Goal: Transaction & Acquisition: Purchase product/service

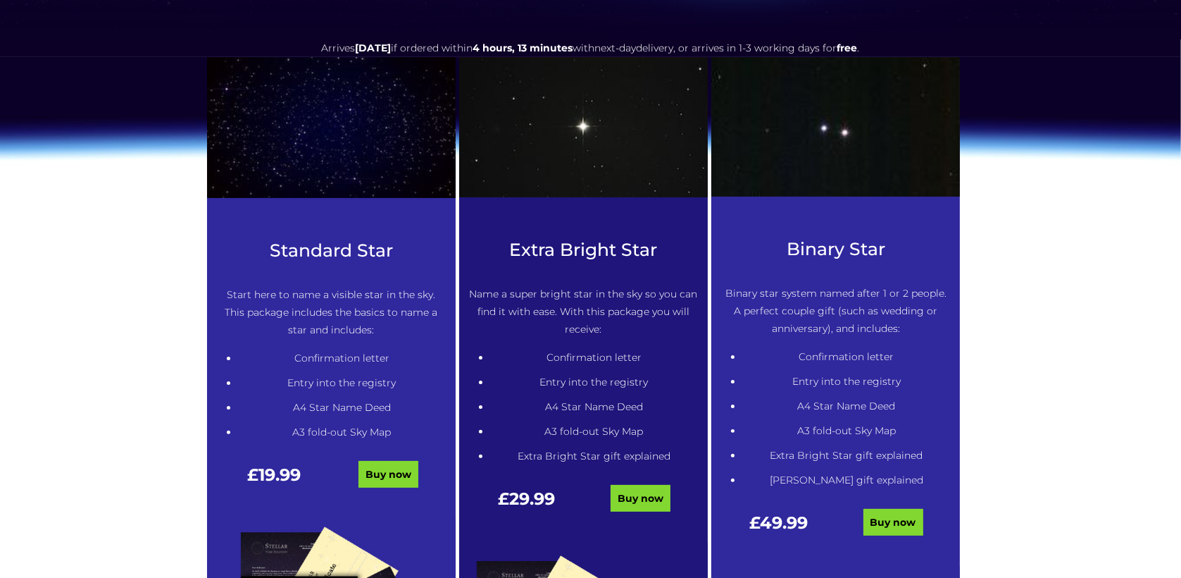
scroll to position [628, 0]
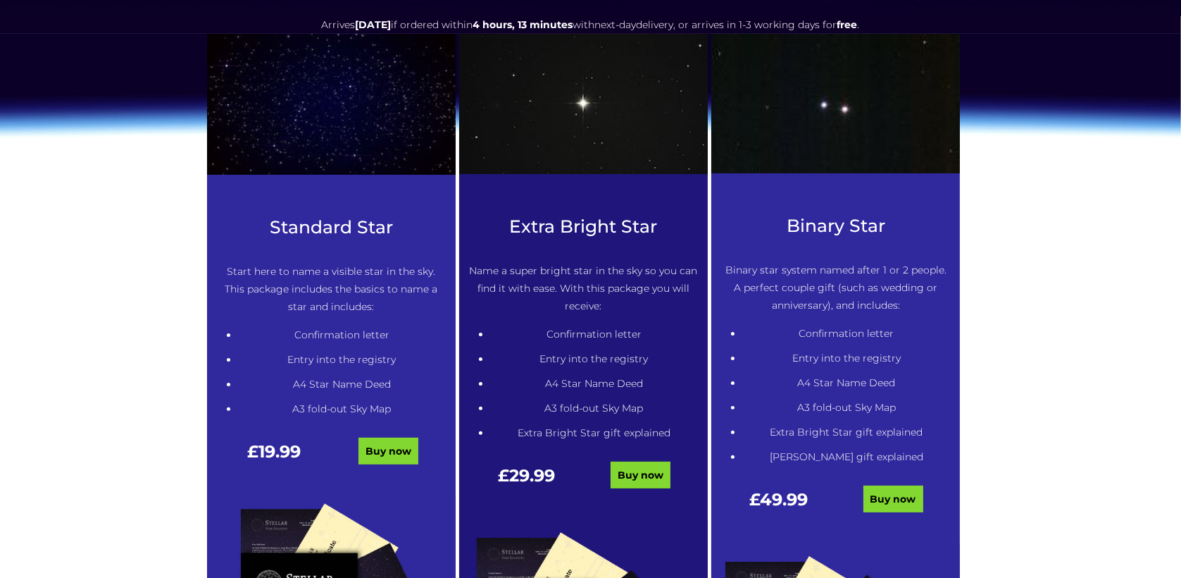
click at [323, 198] on div at bounding box center [331, 125] width 249 height 183
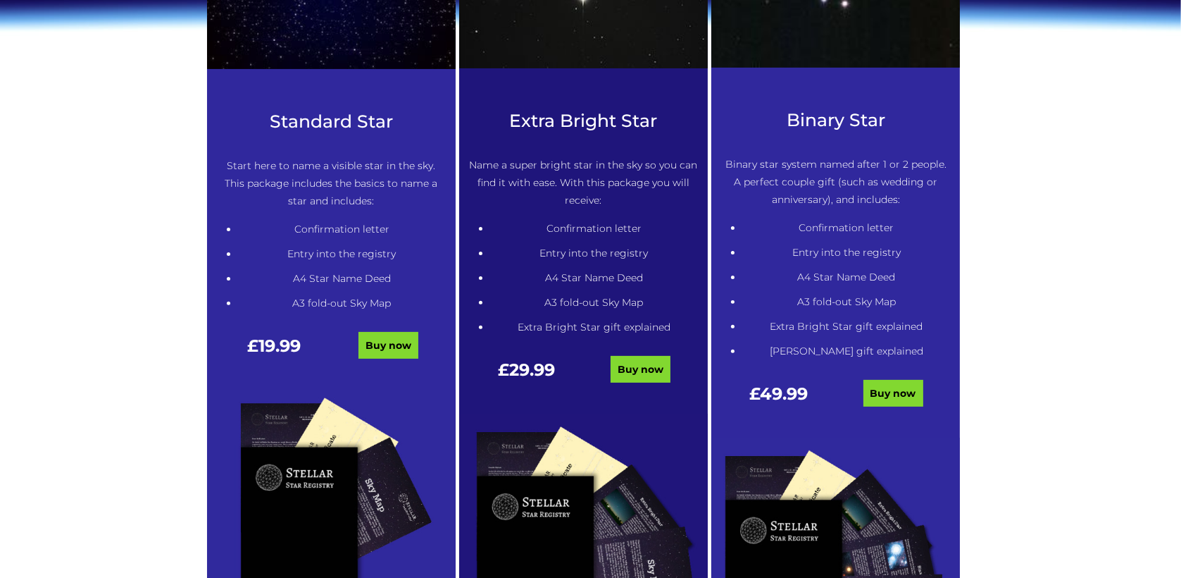
scroll to position [728, 0]
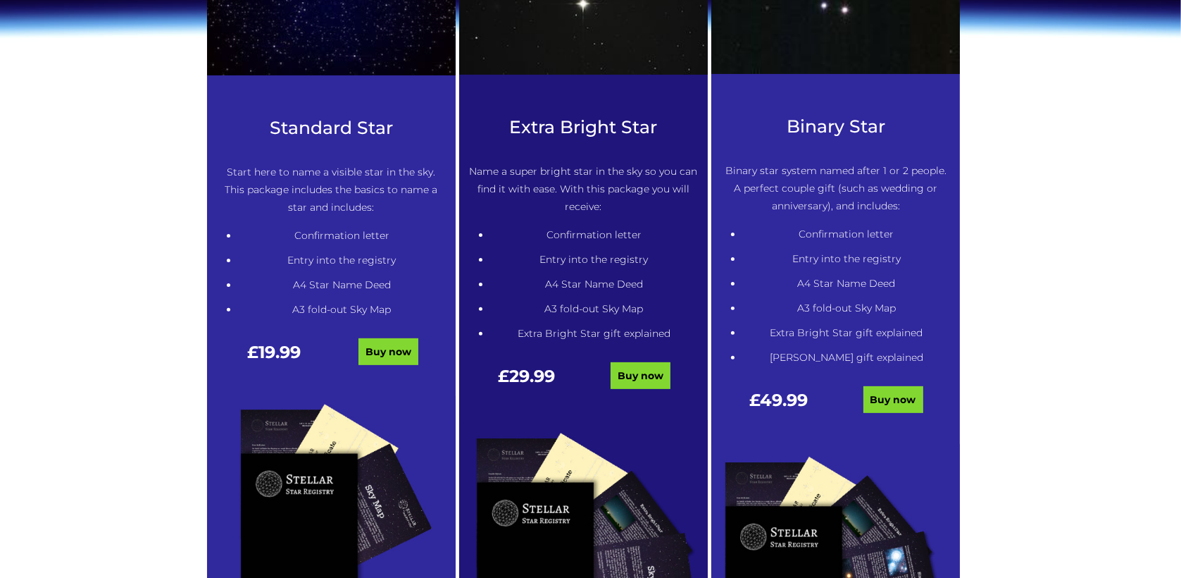
click at [340, 494] on img at bounding box center [331, 533] width 249 height 274
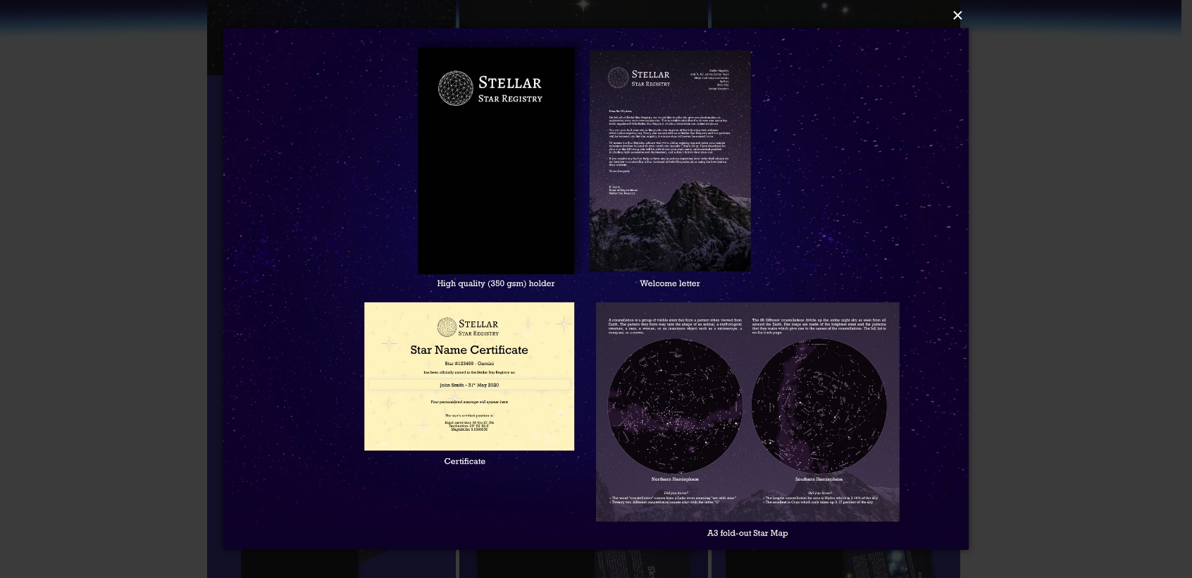
click at [958, 20] on button "×" at bounding box center [595, 15] width 745 height 31
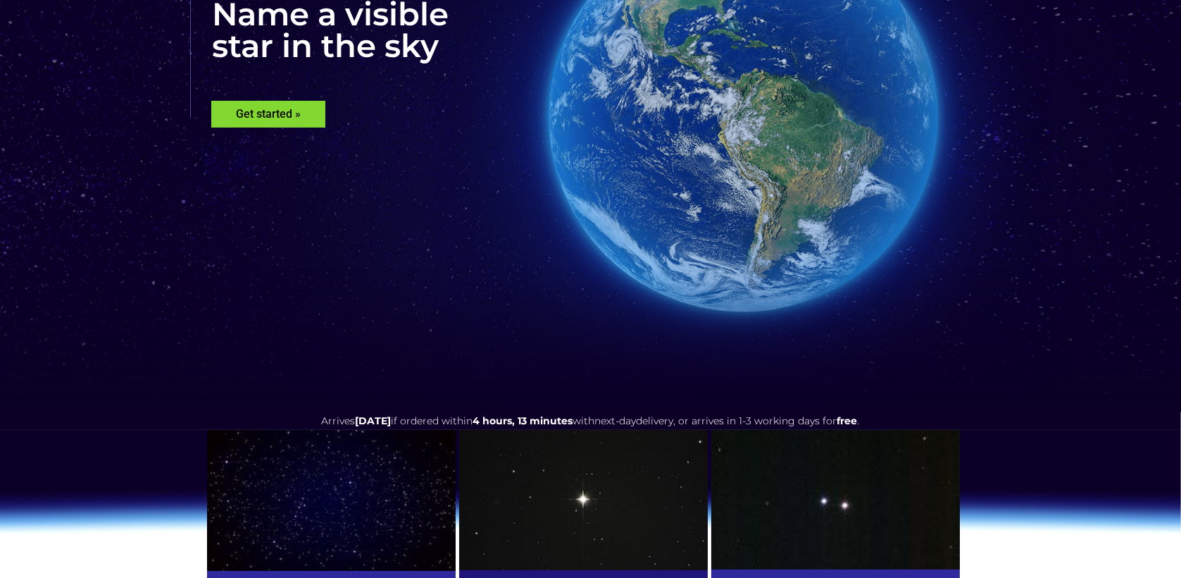
scroll to position [0, 0]
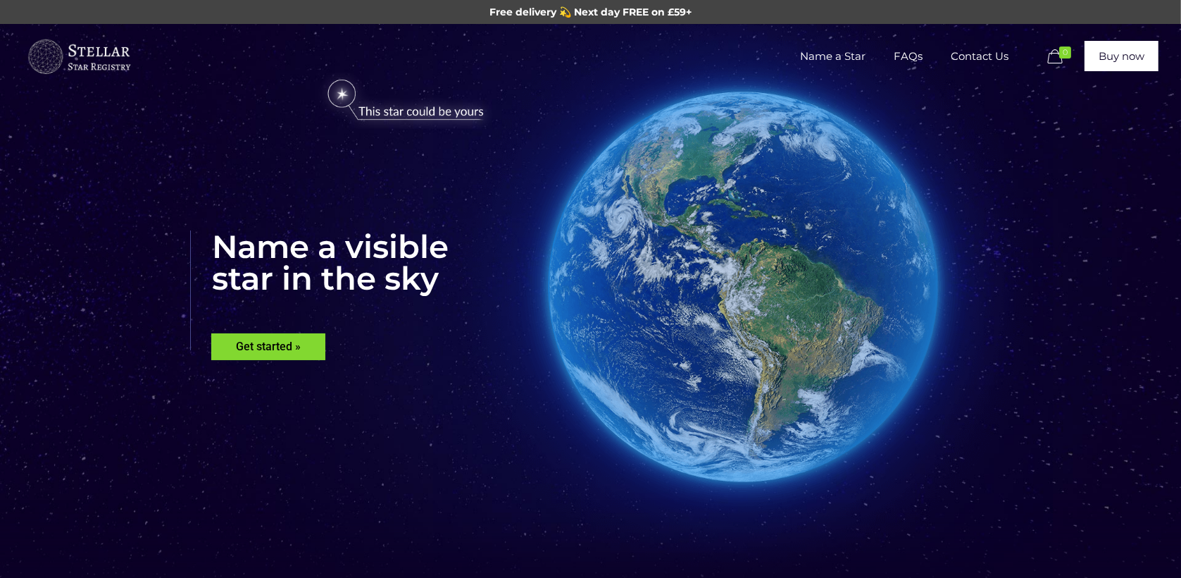
click at [911, 59] on span "FAQs" at bounding box center [908, 56] width 57 height 42
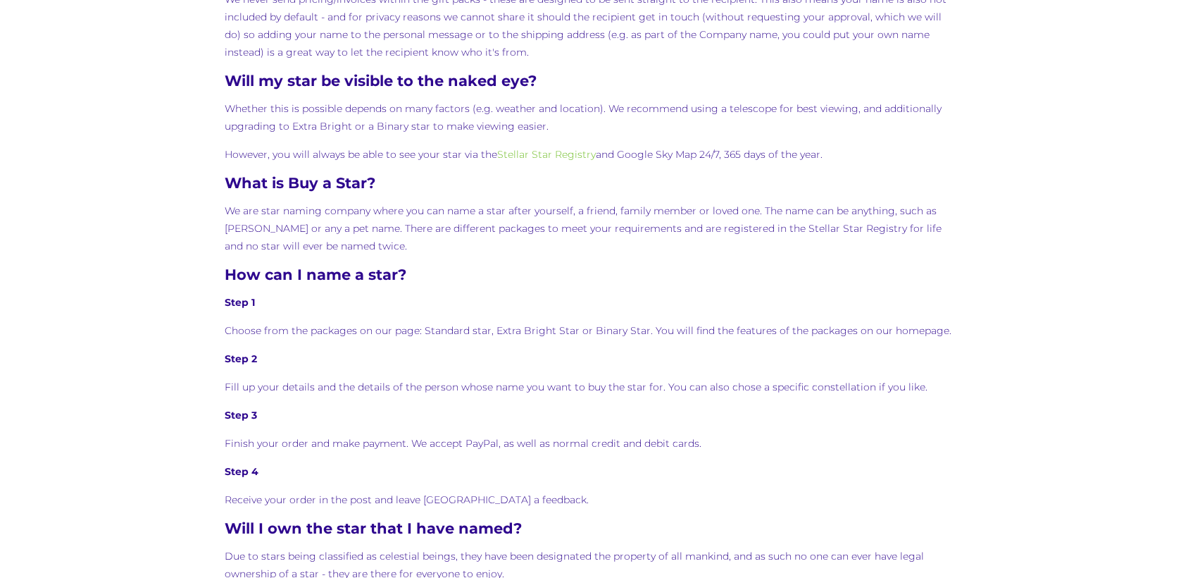
scroll to position [560, 0]
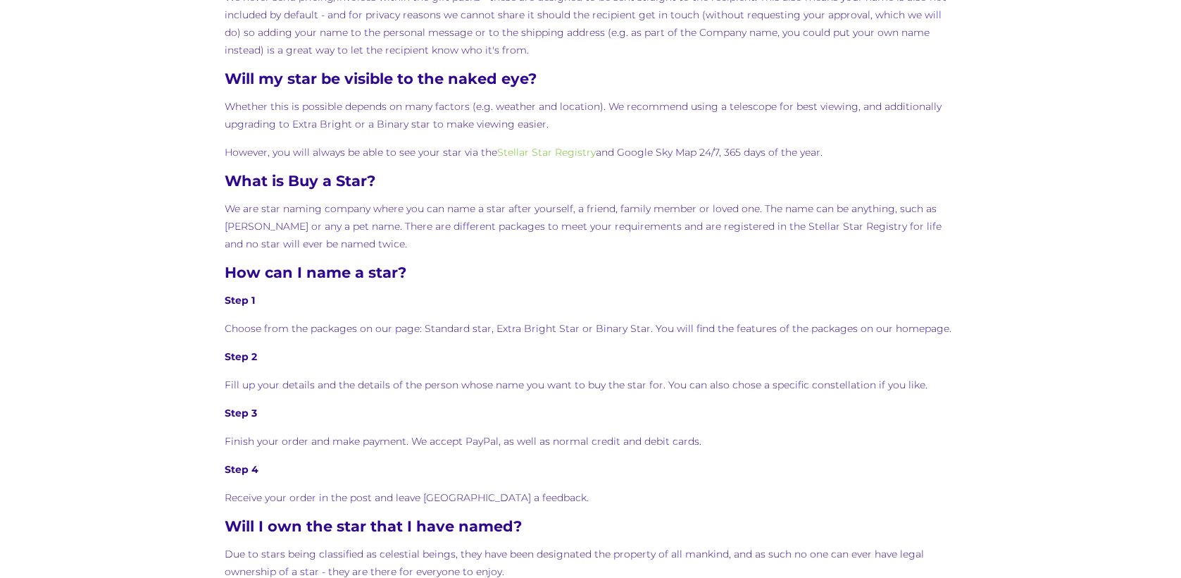
click at [789, 261] on div "These are the most common questions we get asked here, at Buy a Star. If you fi…" at bounding box center [591, 468] width 732 height 1550
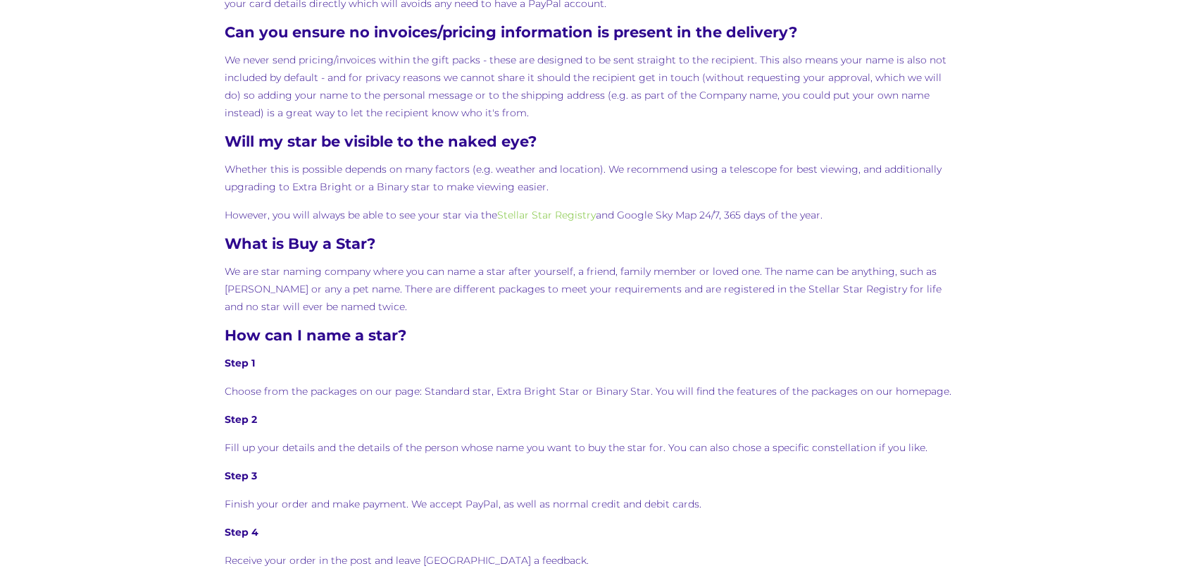
scroll to position [0, 0]
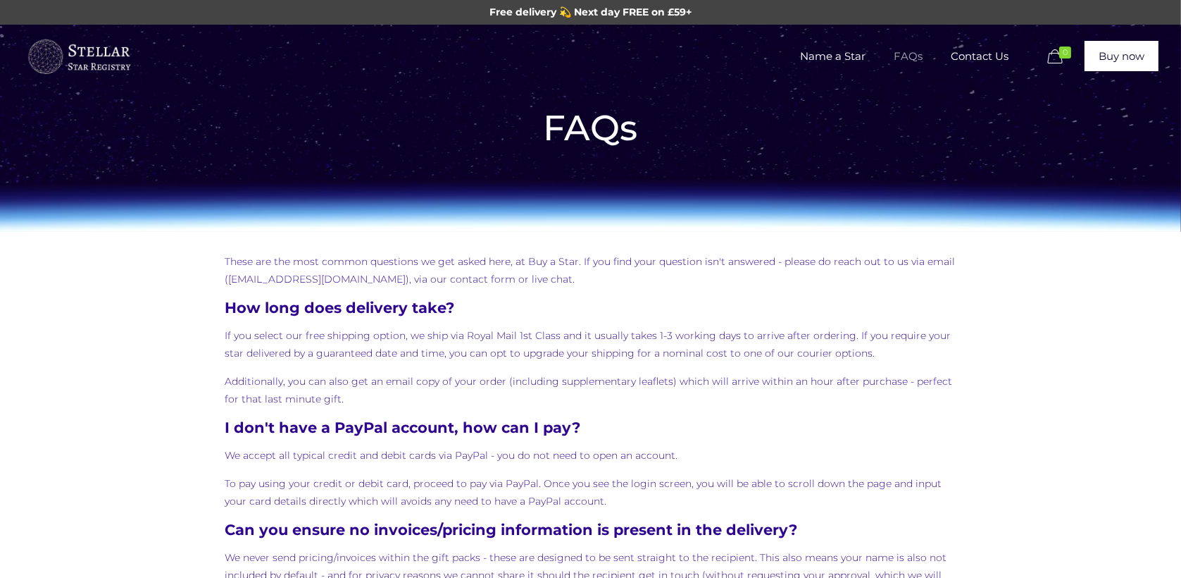
click at [841, 61] on span "Name a Star" at bounding box center [833, 56] width 94 height 42
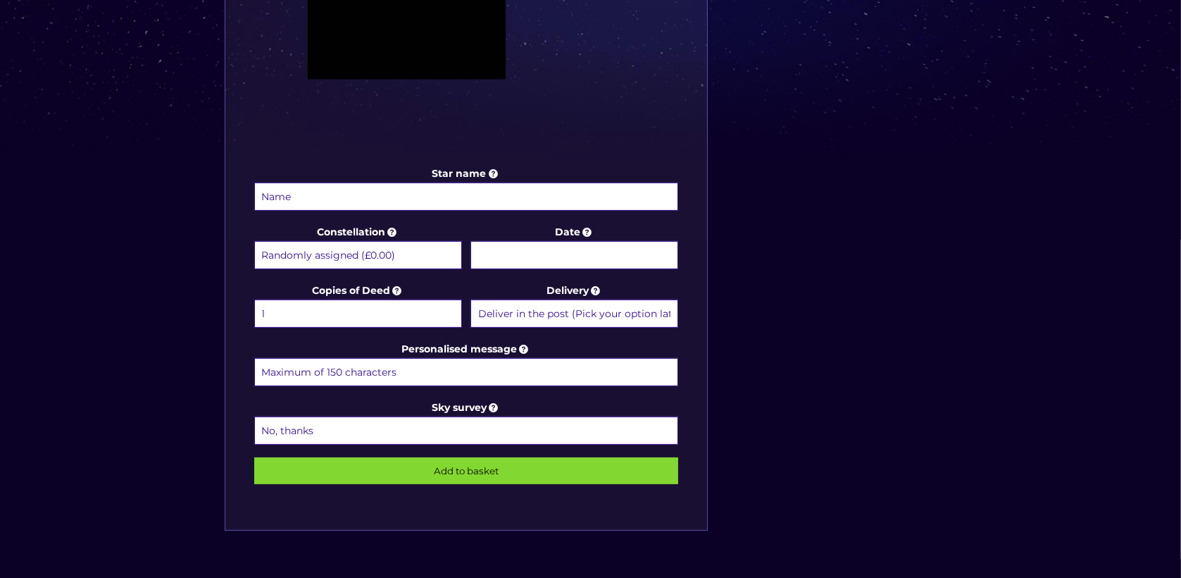
scroll to position [607, 0]
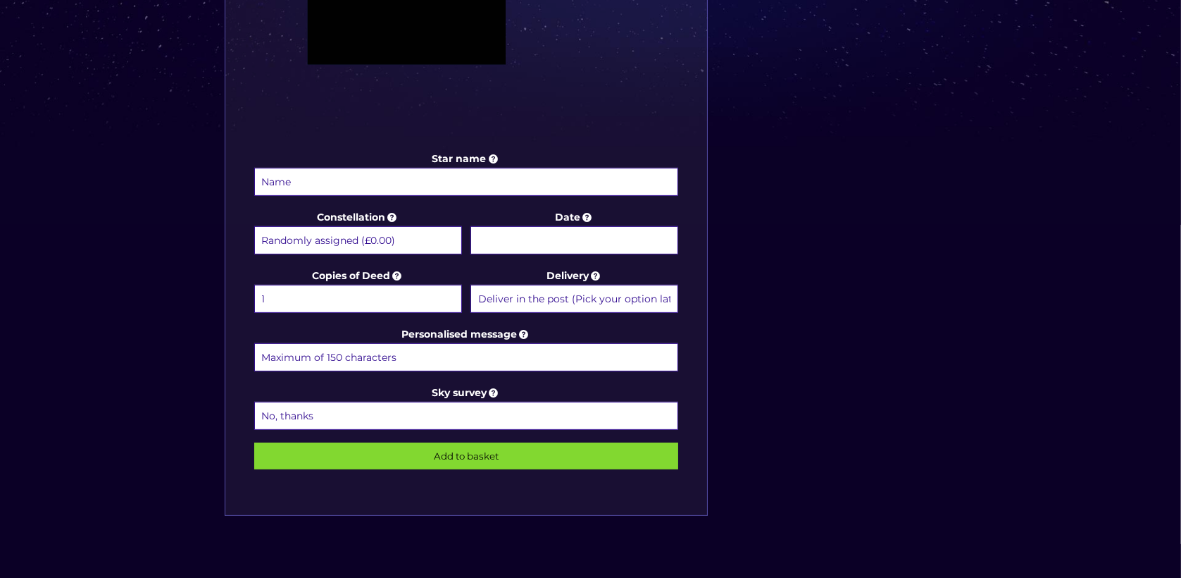
click at [579, 249] on input "Date" at bounding box center [575, 240] width 208 height 28
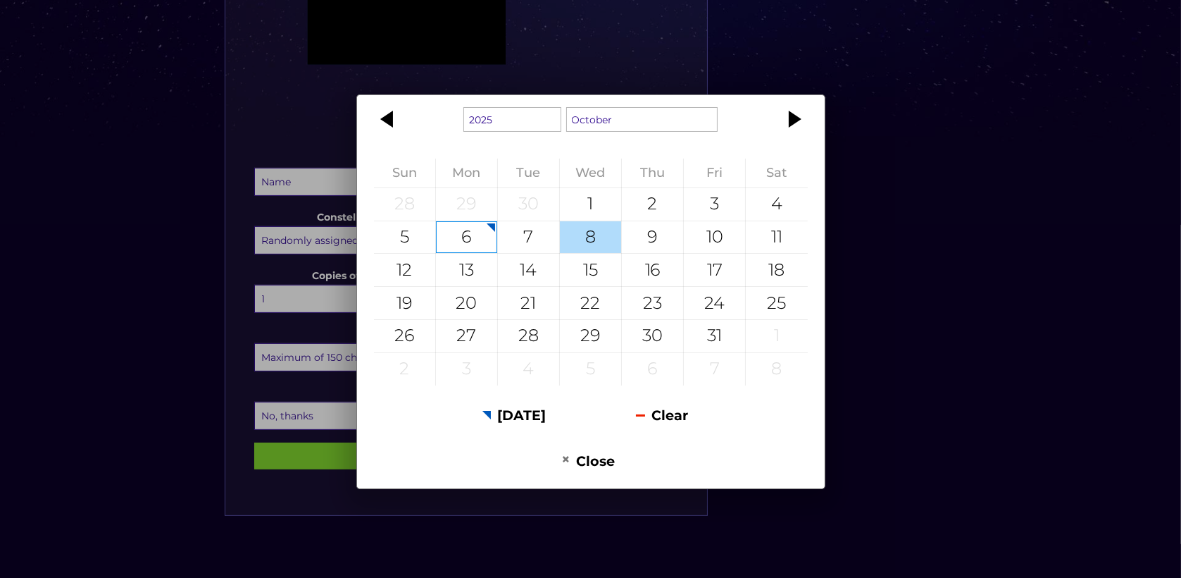
click at [585, 244] on div "8" at bounding box center [590, 237] width 61 height 32
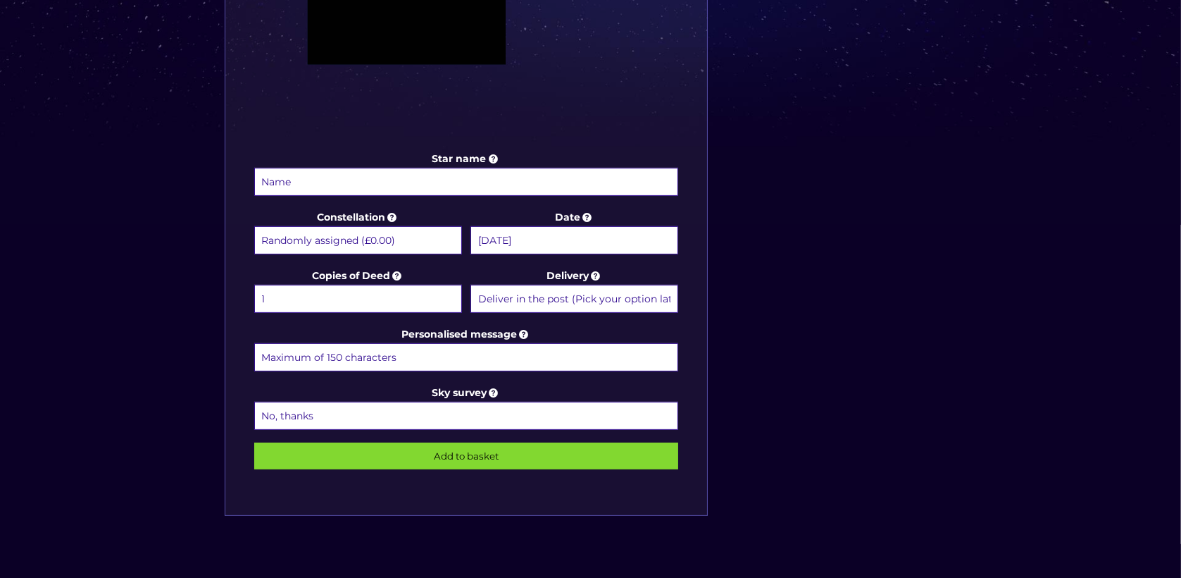
click at [573, 238] on input "[DATE]" at bounding box center [575, 240] width 208 height 28
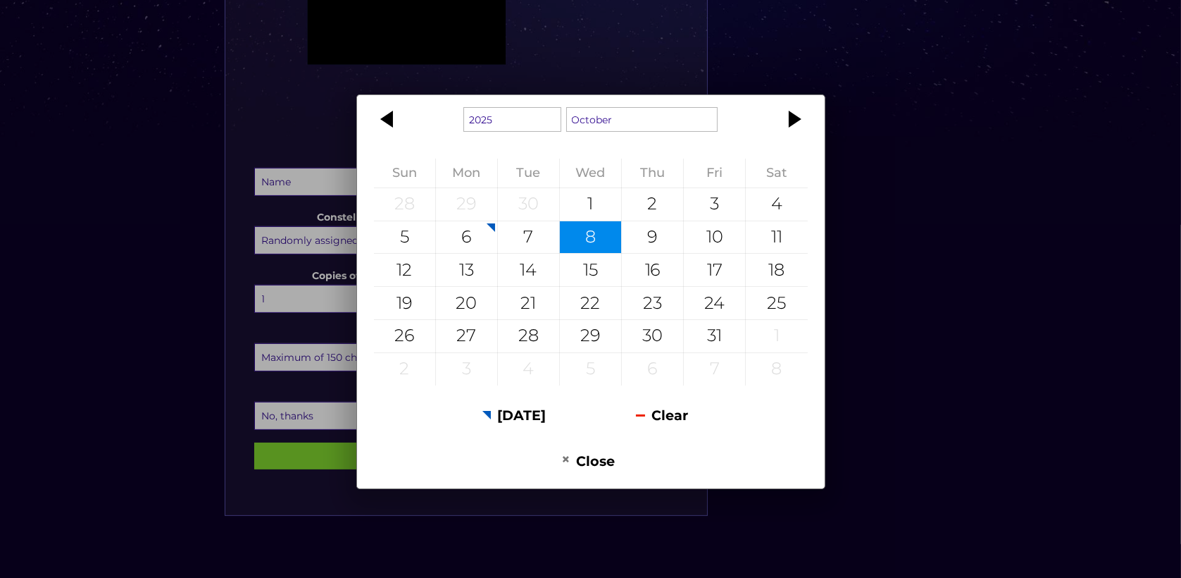
click at [949, 356] on div "1925 1926 1927 1928 1929 1930 1931 1932 1933 1934 1935 1936 1937 1938 1939 1940…" at bounding box center [590, 289] width 1181 height 578
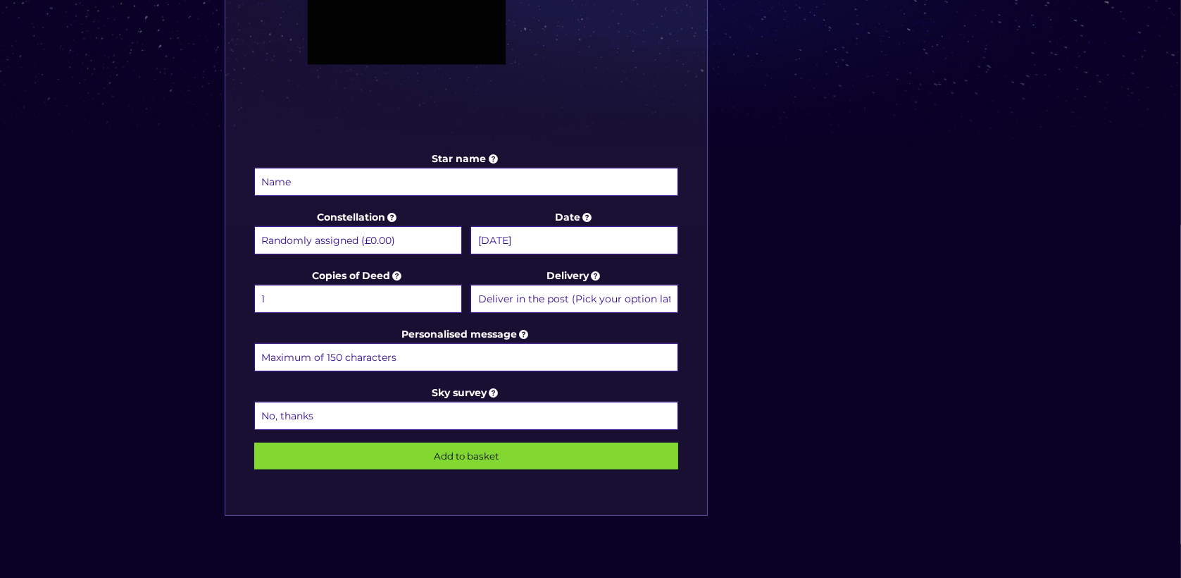
click at [551, 234] on input "[DATE]" at bounding box center [575, 240] width 208 height 28
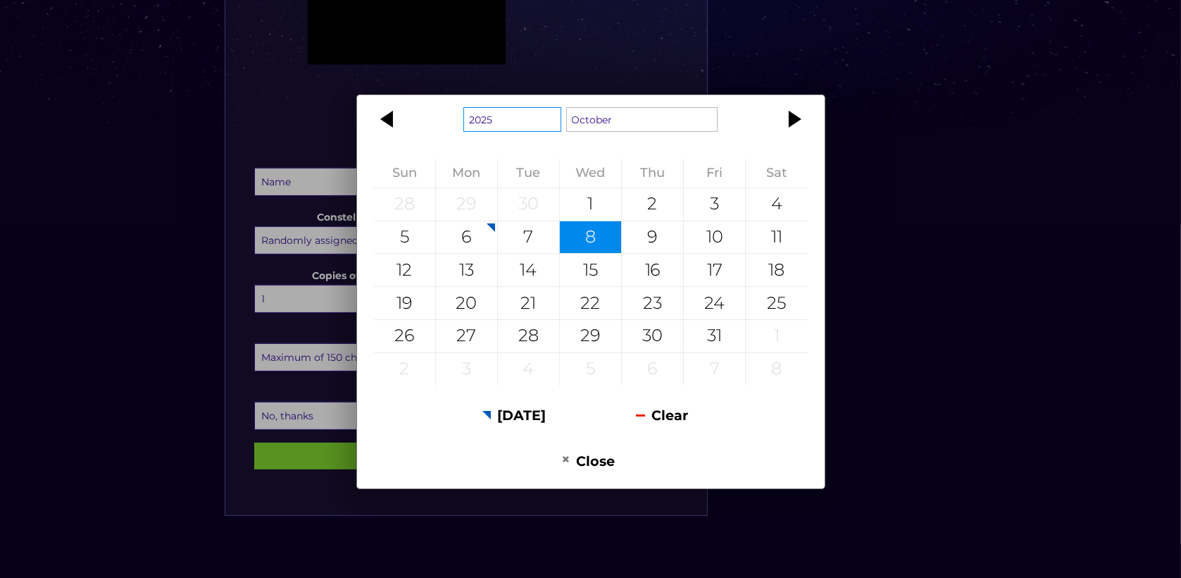
click at [507, 129] on select "1925 1926 1927 1928 1929 1930 1931 1932 1933 1934 1935 1936 1937 1938 1939 1940…" at bounding box center [512, 119] width 98 height 25
click at [659, 119] on select "January February March April May June July August September October November De…" at bounding box center [642, 119] width 152 height 25
click at [790, 164] on div "1908 1909 1910 1911 1912 1913 1914 1915 1916 1917 1918 1919 1920 1921 1922 1923…" at bounding box center [590, 291] width 469 height 395
click at [528, 281] on div "14" at bounding box center [528, 270] width 61 height 32
type input "[DATE]"
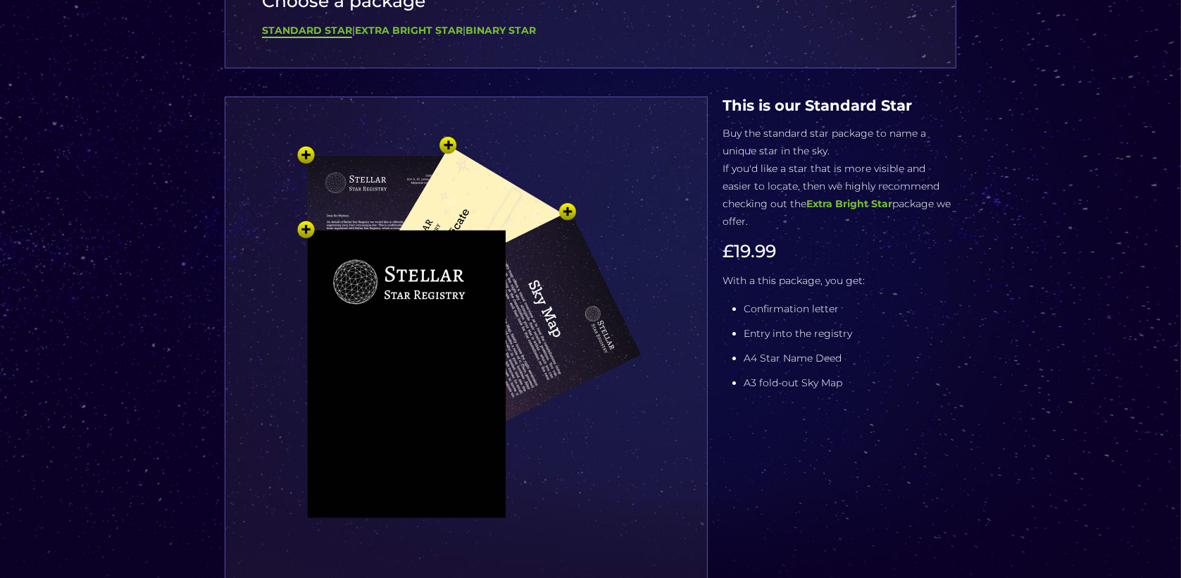
scroll to position [150, 0]
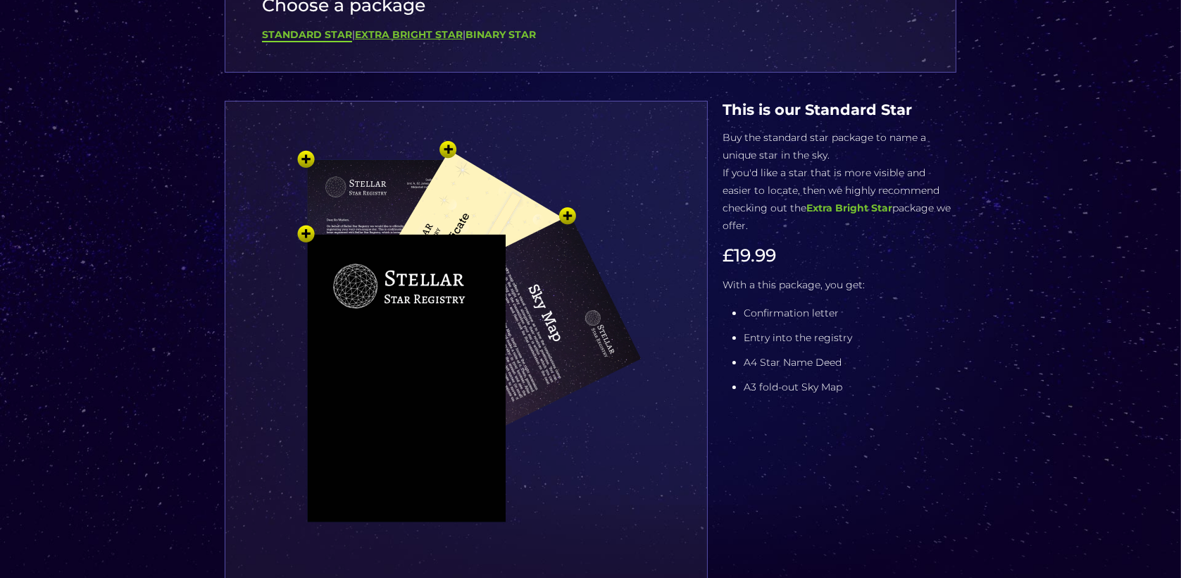
click at [403, 28] on b "Extra Bright Star" at bounding box center [409, 34] width 108 height 13
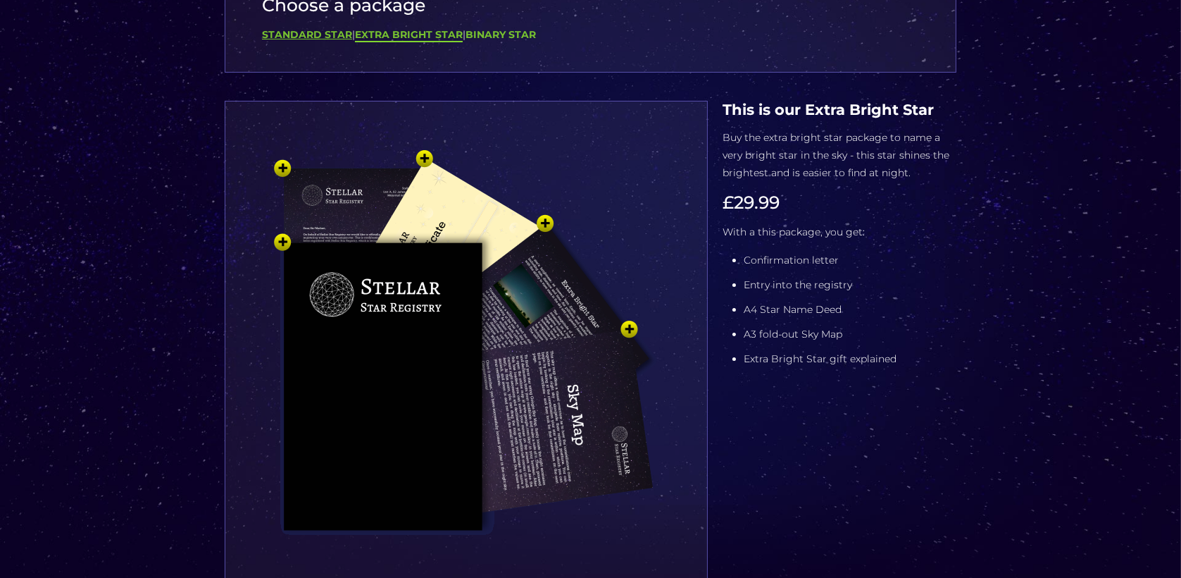
click at [285, 34] on b "Standard Star" at bounding box center [307, 34] width 90 height 13
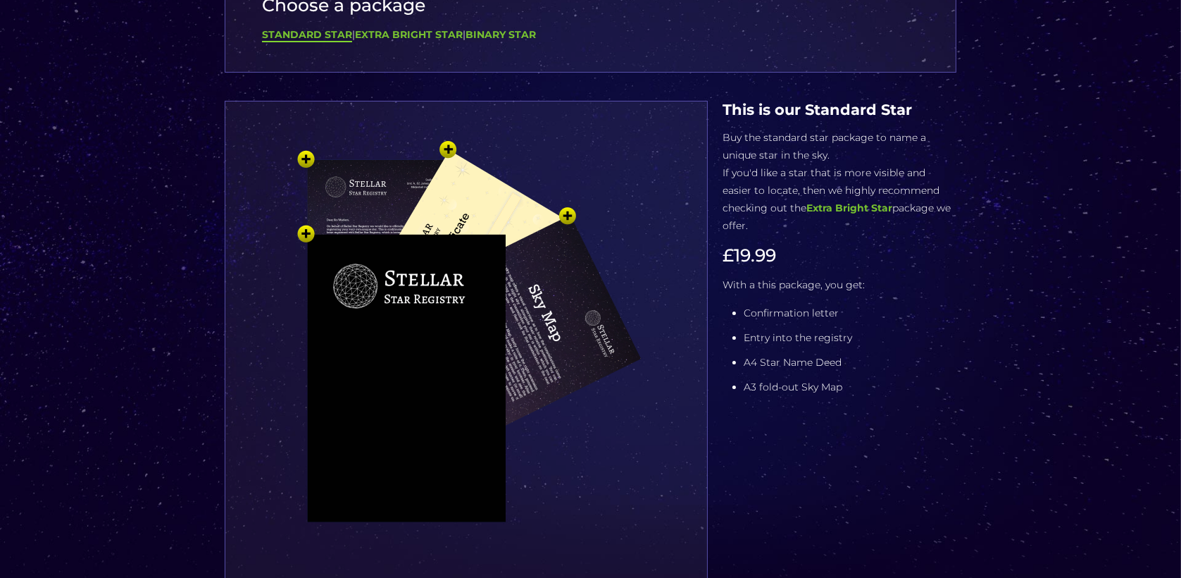
click at [6, 319] on div "Choose a package Standard Star | Extra Bright Star | Binary Star Star name Star…" at bounding box center [590, 500] width 1181 height 1250
click at [398, 39] on b "Extra Bright Star" at bounding box center [409, 34] width 108 height 13
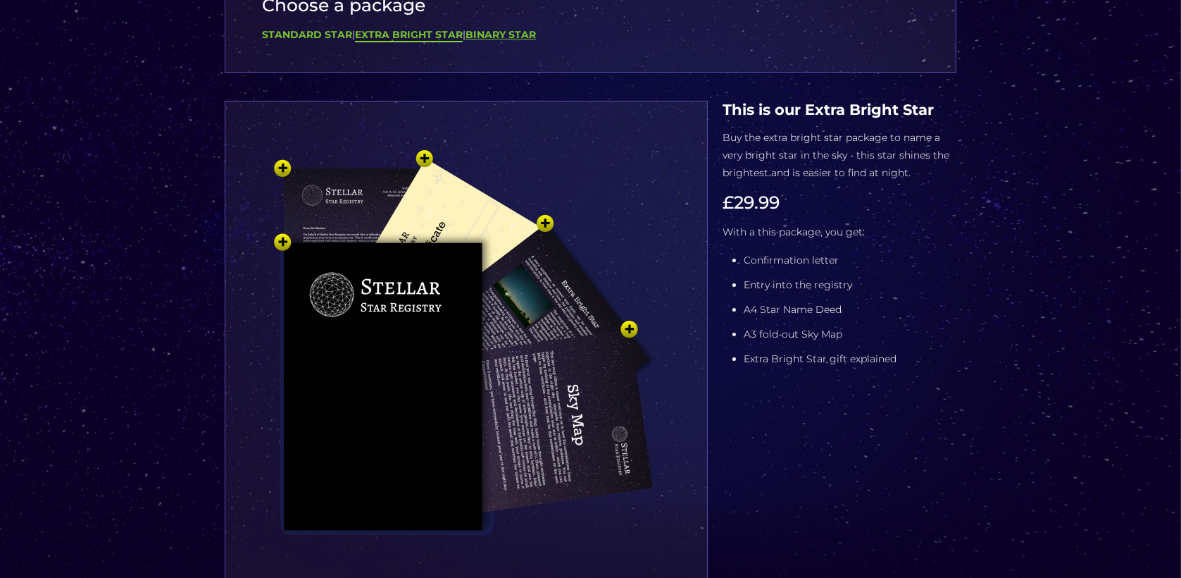
click at [522, 36] on b "Binary Star" at bounding box center [501, 34] width 70 height 13
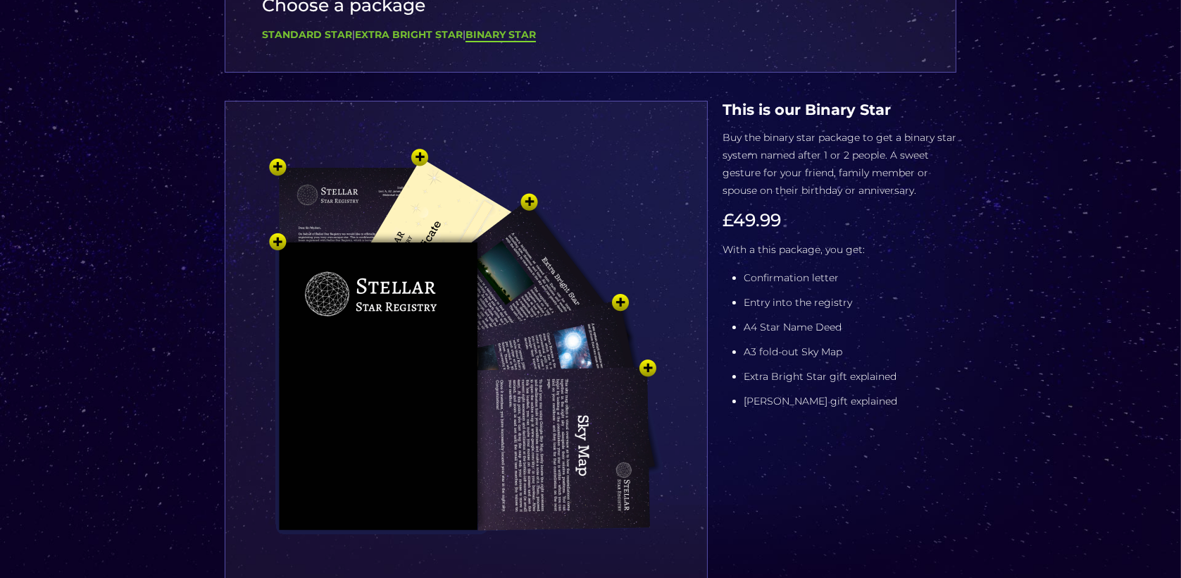
click at [839, 187] on p "Buy the binary star package to get a binary star system named after 1 or 2 peop…" at bounding box center [840, 164] width 234 height 70
click at [475, 375] on img at bounding box center [466, 369] width 423 height 465
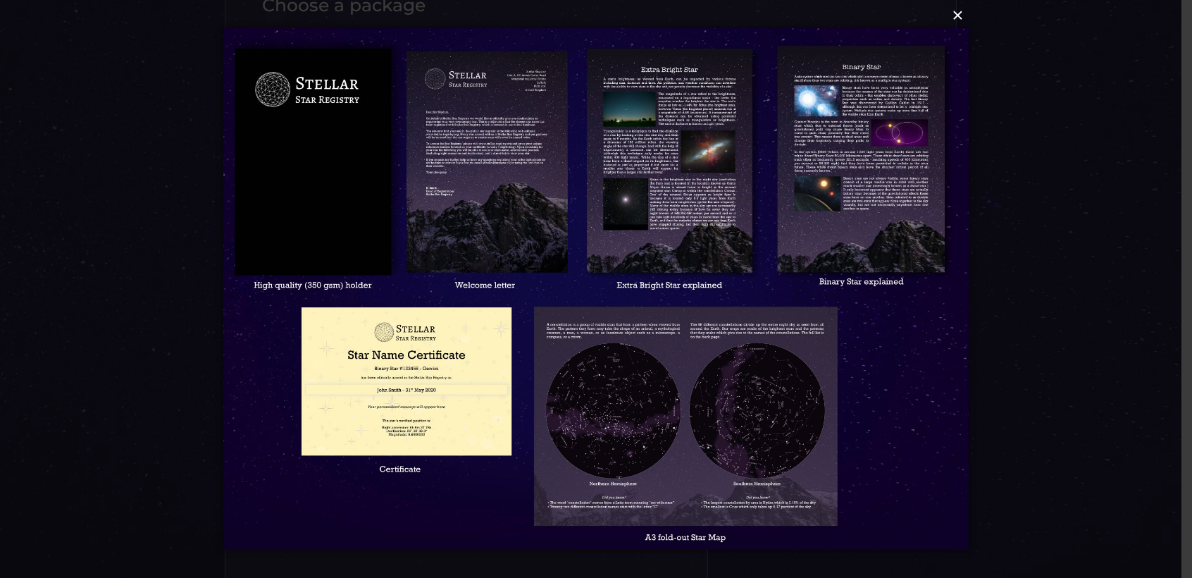
click at [956, 21] on button "×" at bounding box center [595, 15] width 745 height 31
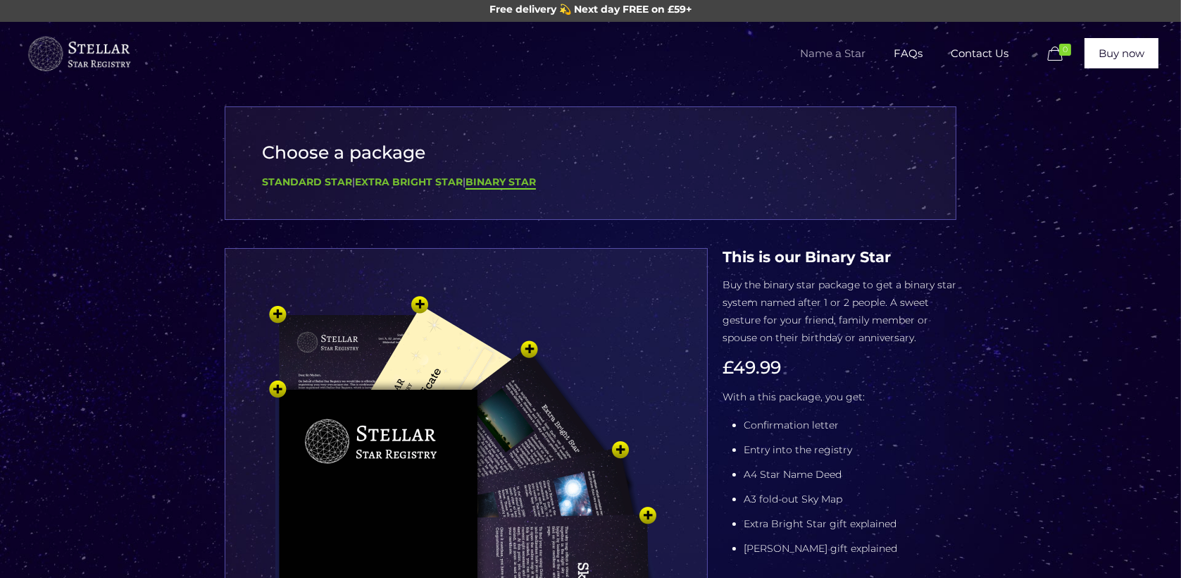
scroll to position [0, 0]
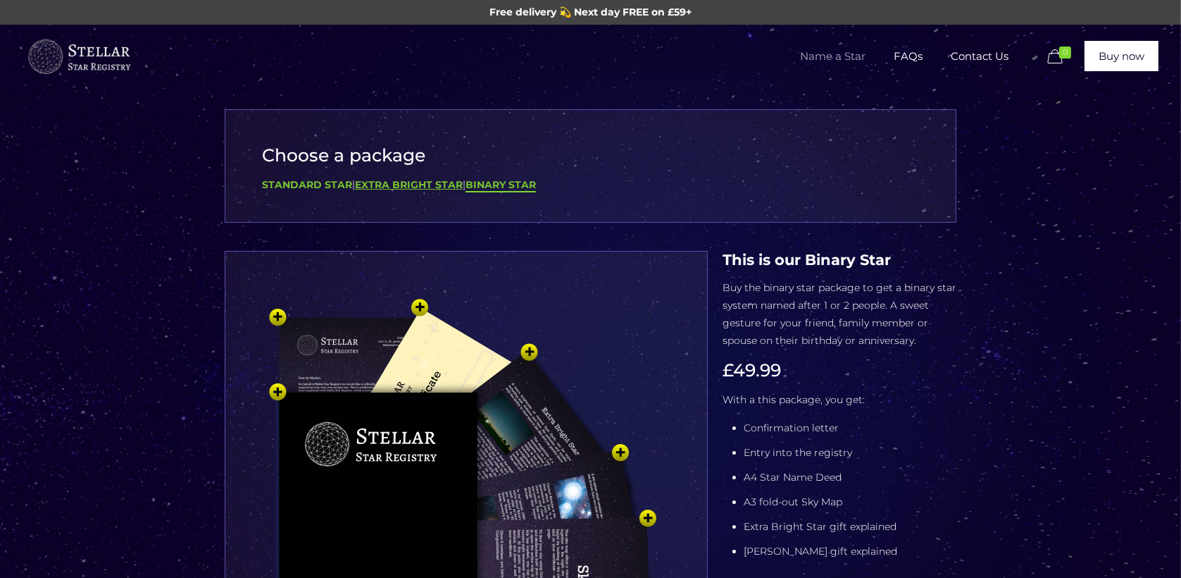
click at [421, 185] on b "Extra Bright Star" at bounding box center [409, 184] width 108 height 13
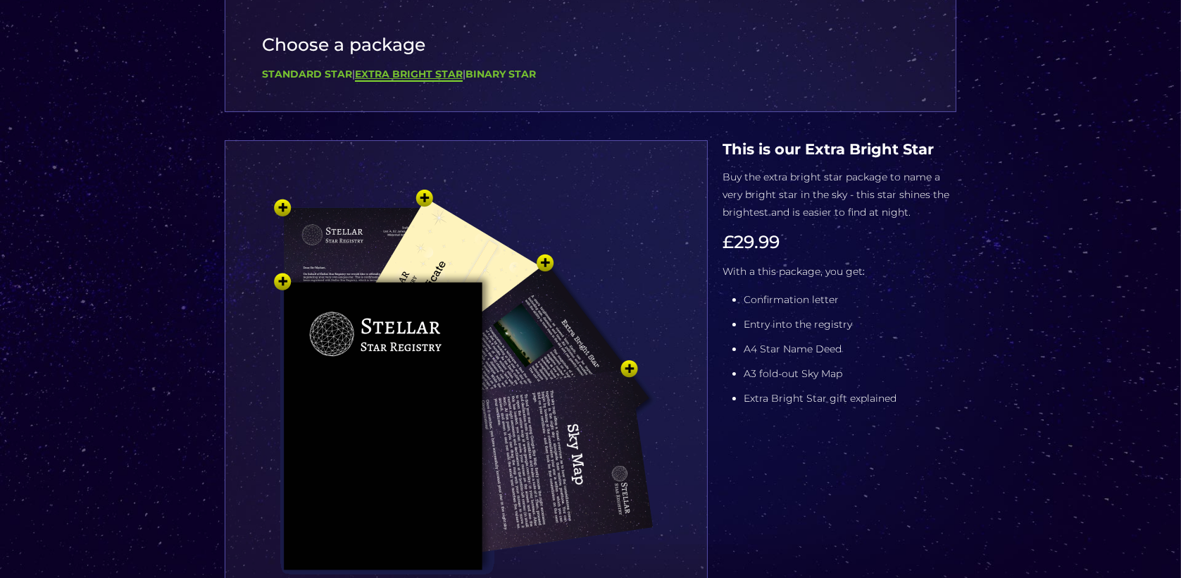
scroll to position [108, 0]
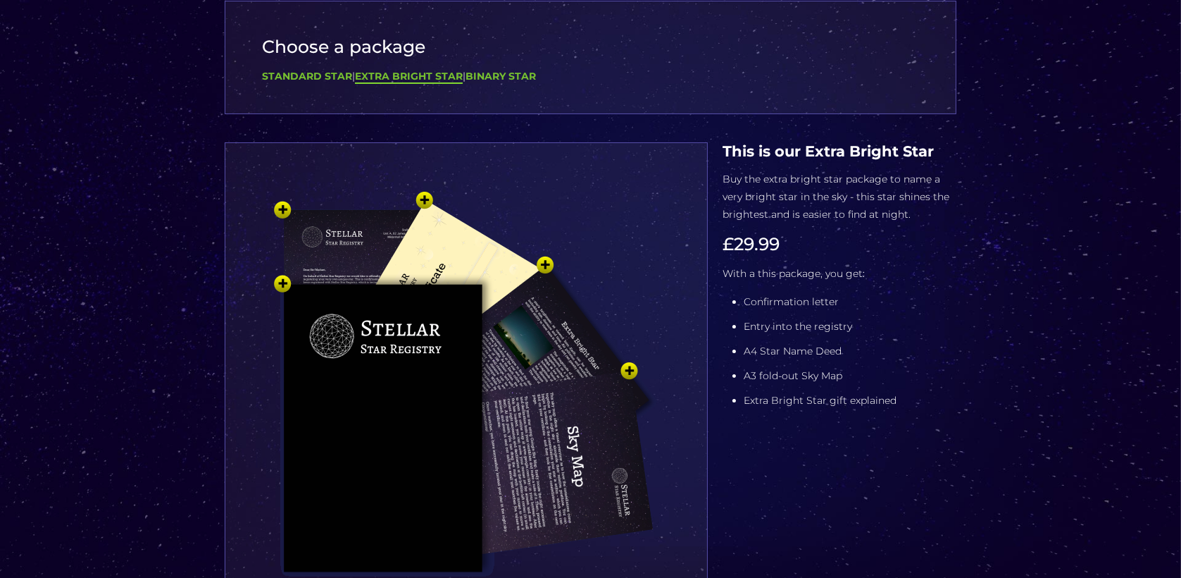
click at [507, 418] on img at bounding box center [466, 410] width 423 height 465
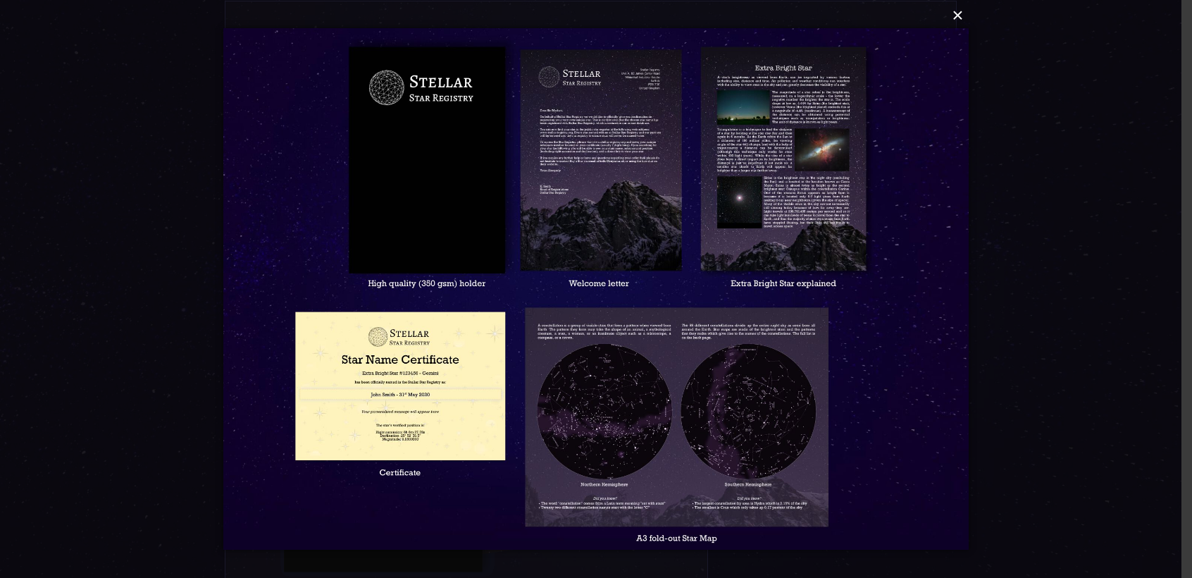
click at [953, 15] on button "×" at bounding box center [595, 15] width 745 height 31
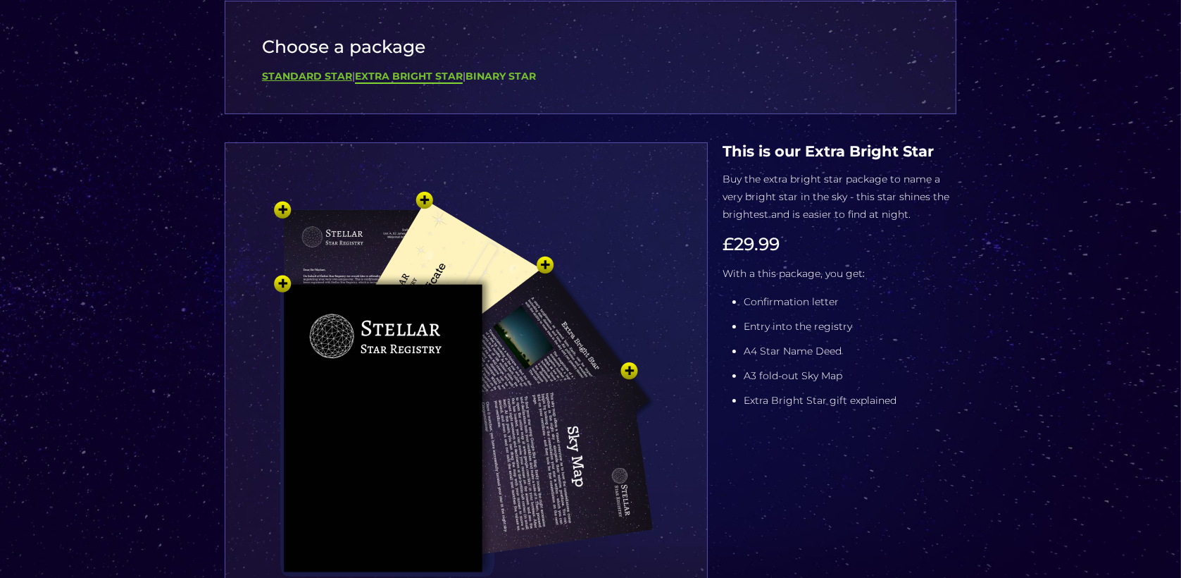
click at [316, 79] on b "Standard Star" at bounding box center [307, 76] width 90 height 13
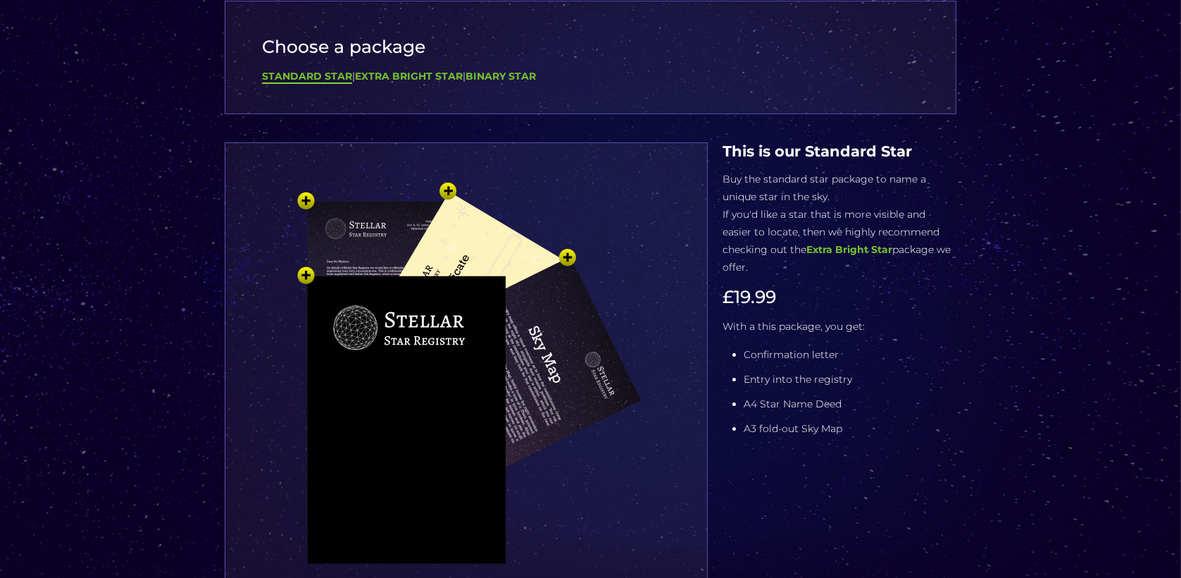
click at [611, 424] on img at bounding box center [466, 410] width 423 height 465
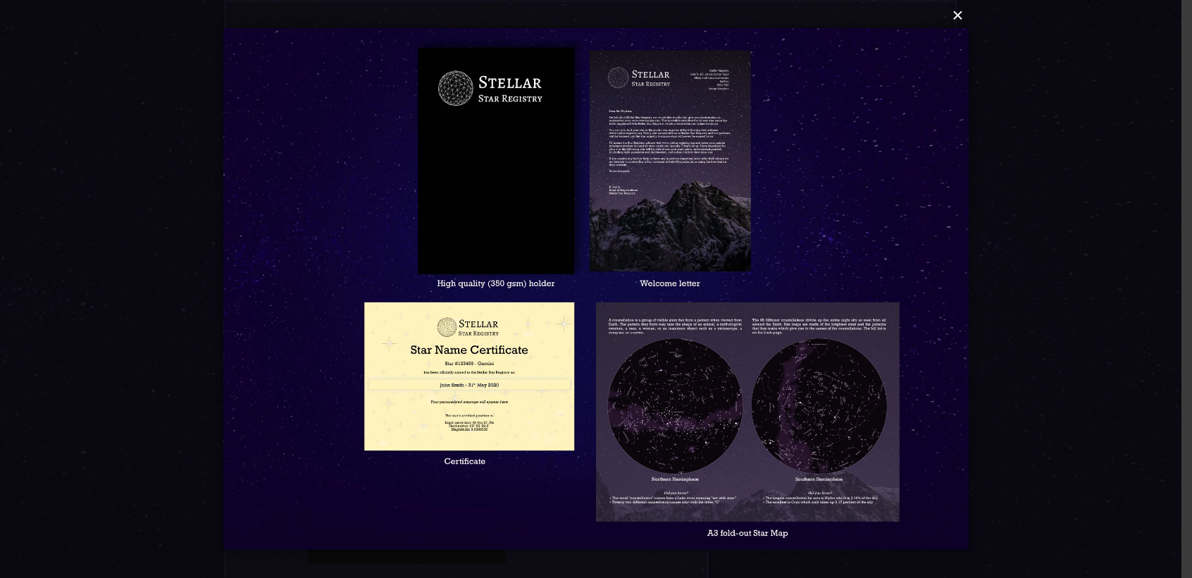
click at [962, 20] on button "×" at bounding box center [595, 15] width 745 height 31
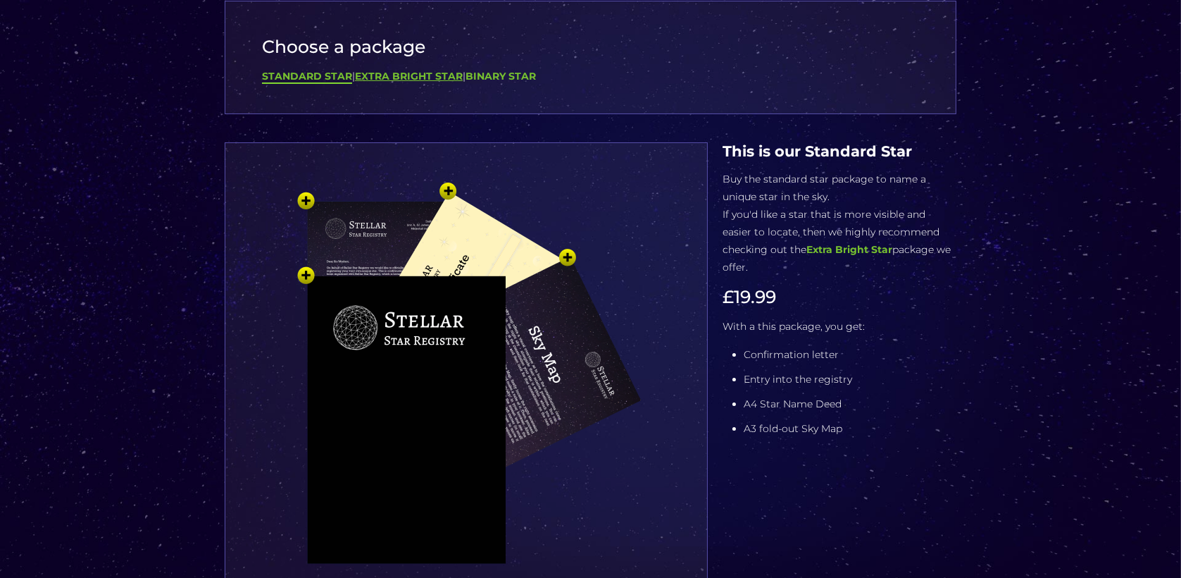
click at [397, 72] on b "Extra Bright Star" at bounding box center [409, 76] width 108 height 13
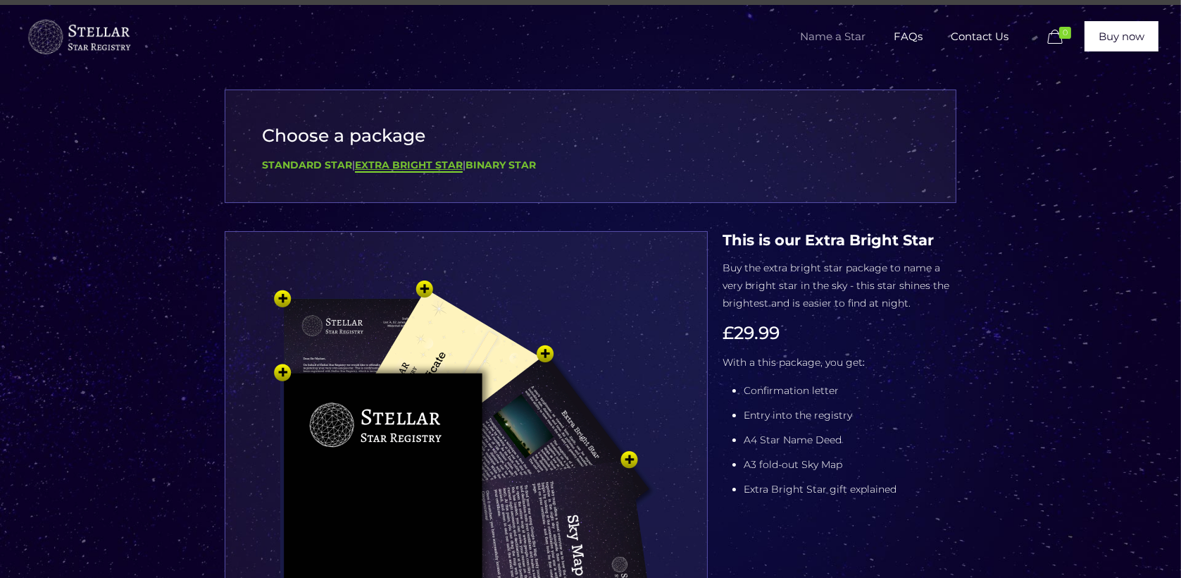
scroll to position [0, 0]
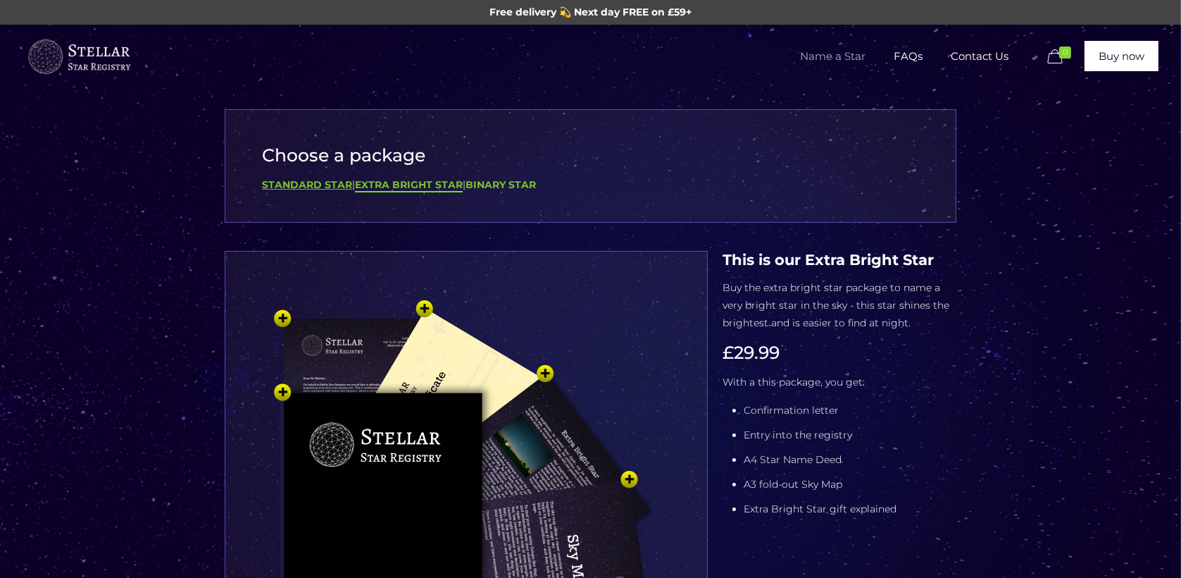
click at [317, 189] on b "Standard Star" at bounding box center [307, 184] width 90 height 13
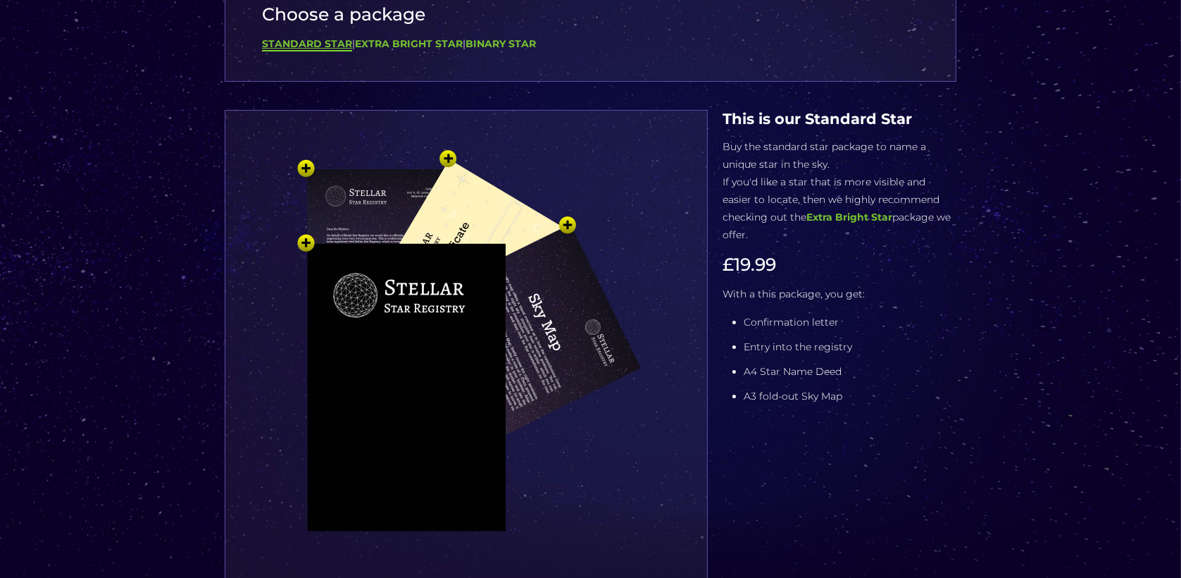
scroll to position [141, 0]
click at [473, 229] on img at bounding box center [466, 378] width 423 height 465
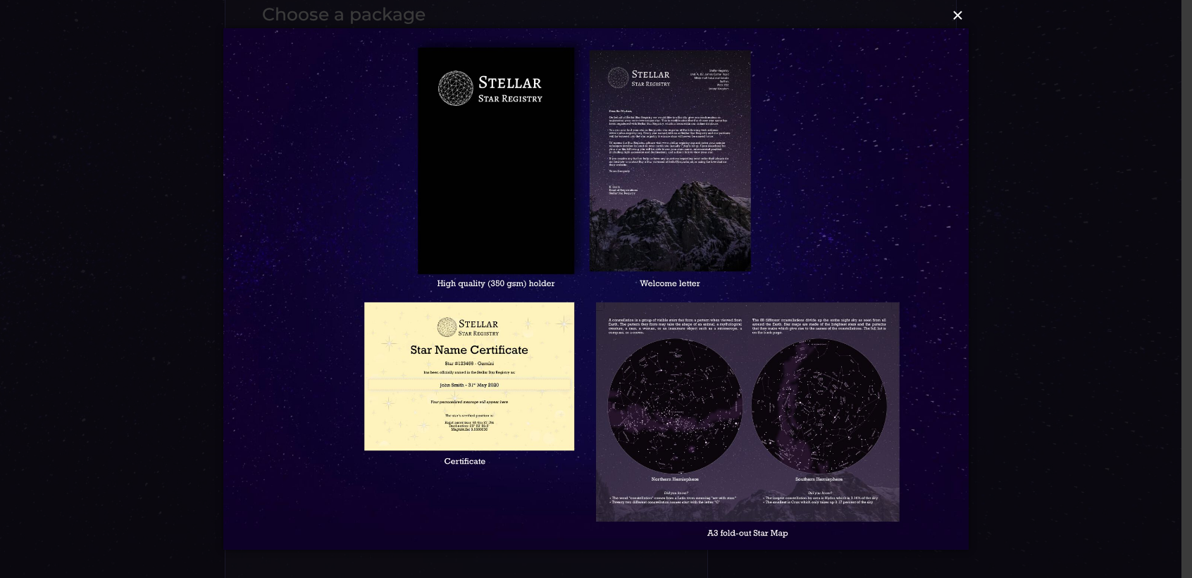
click at [958, 24] on button "×" at bounding box center [595, 15] width 745 height 31
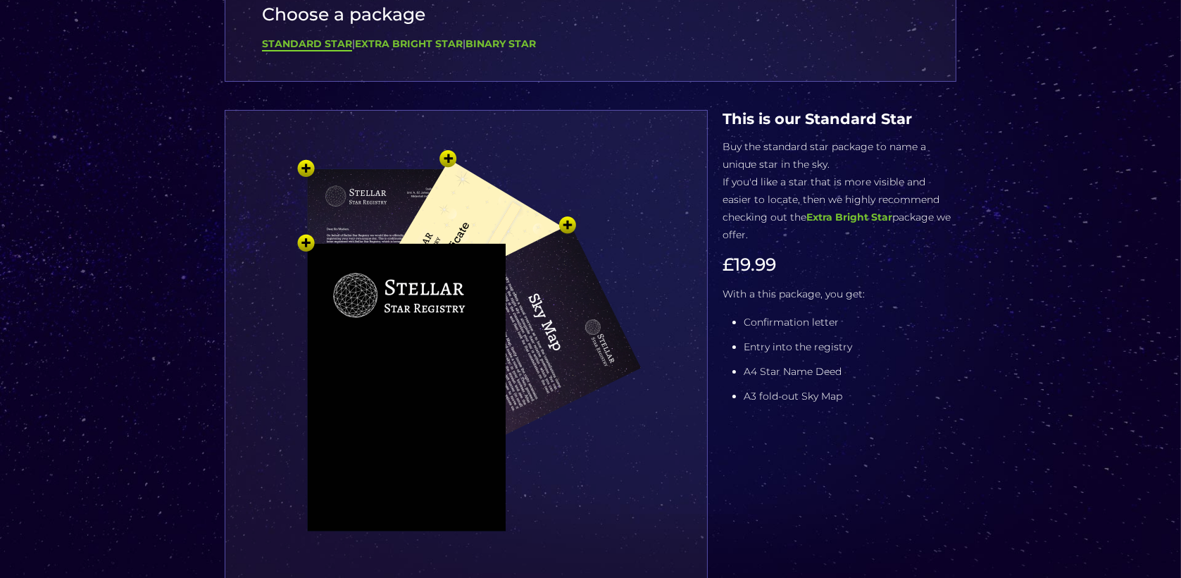
click at [425, 59] on div "Choose a package Standard Star | Extra Bright Star | Binary Star" at bounding box center [591, 24] width 732 height 113
click at [423, 46] on b "Extra Bright Star" at bounding box center [409, 43] width 108 height 13
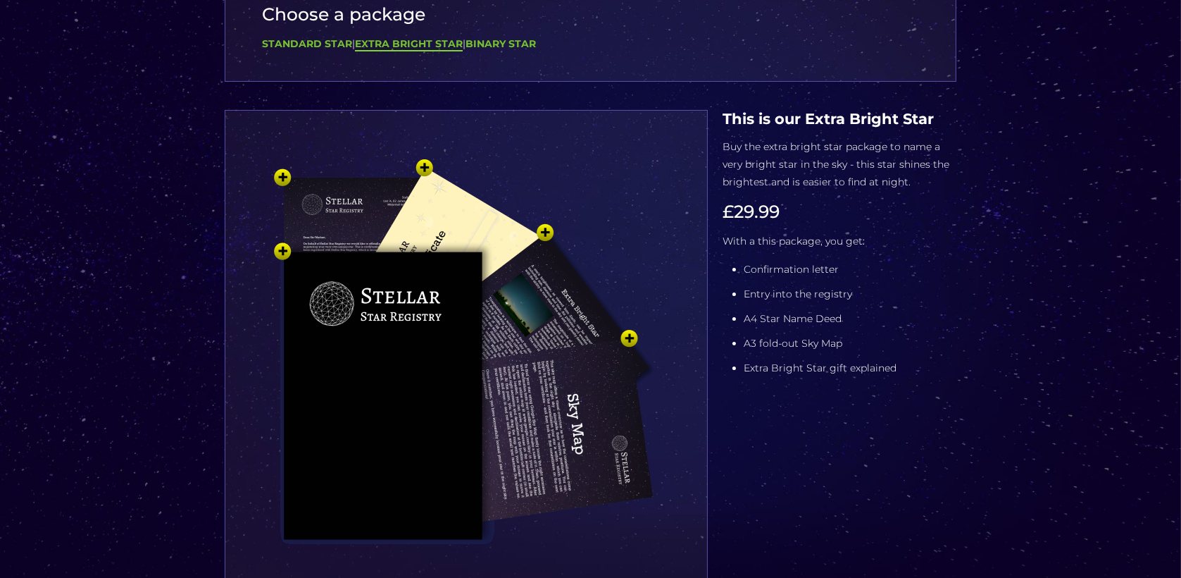
click at [530, 259] on img at bounding box center [466, 378] width 423 height 465
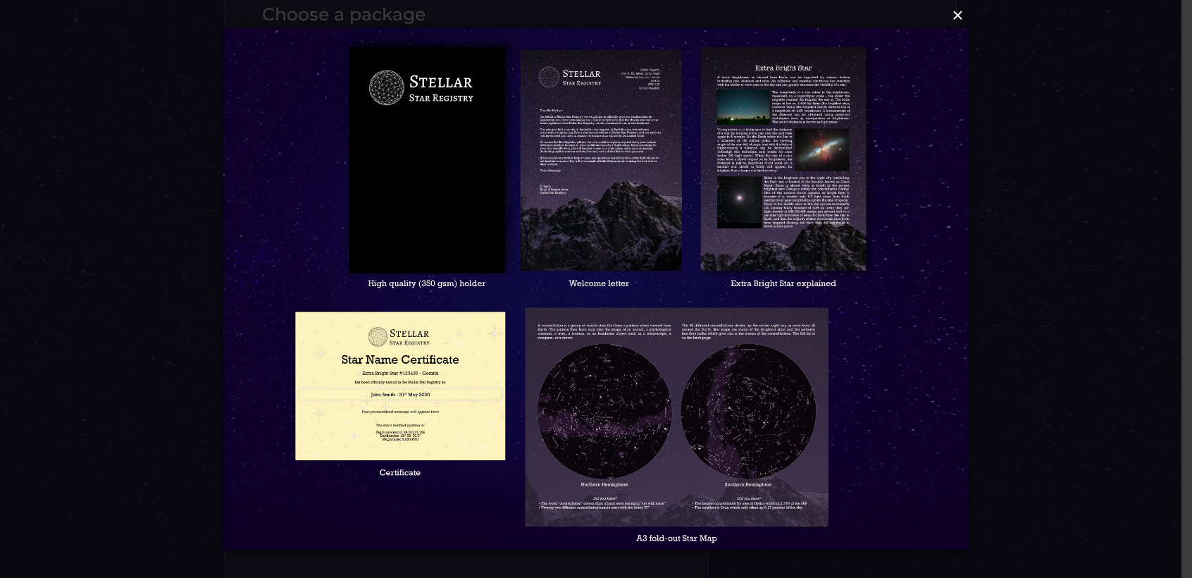
click at [955, 24] on button "×" at bounding box center [595, 15] width 745 height 31
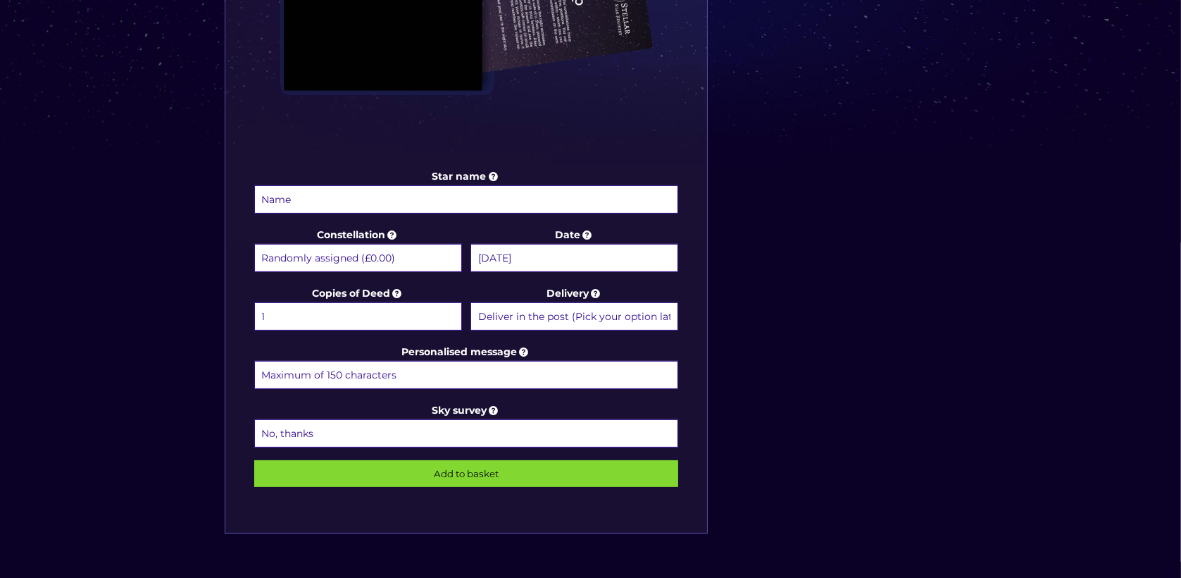
scroll to position [590, 0]
